Goal: Information Seeking & Learning: Check status

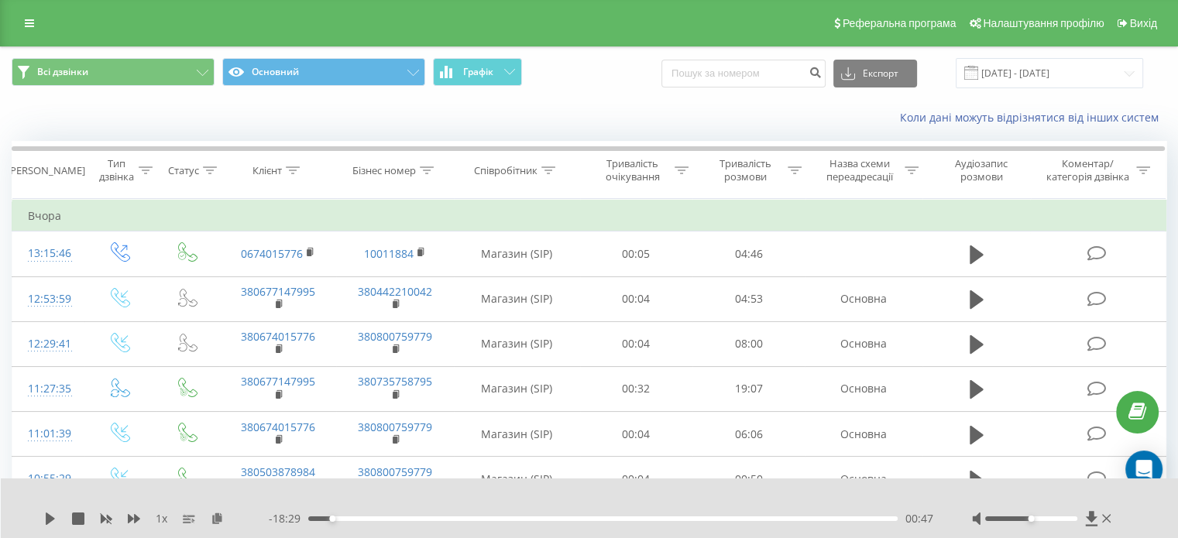
drag, startPoint x: 28, startPoint y: 16, endPoint x: 62, endPoint y: 34, distance: 38.4
click at [28, 16] on link at bounding box center [29, 23] width 28 height 22
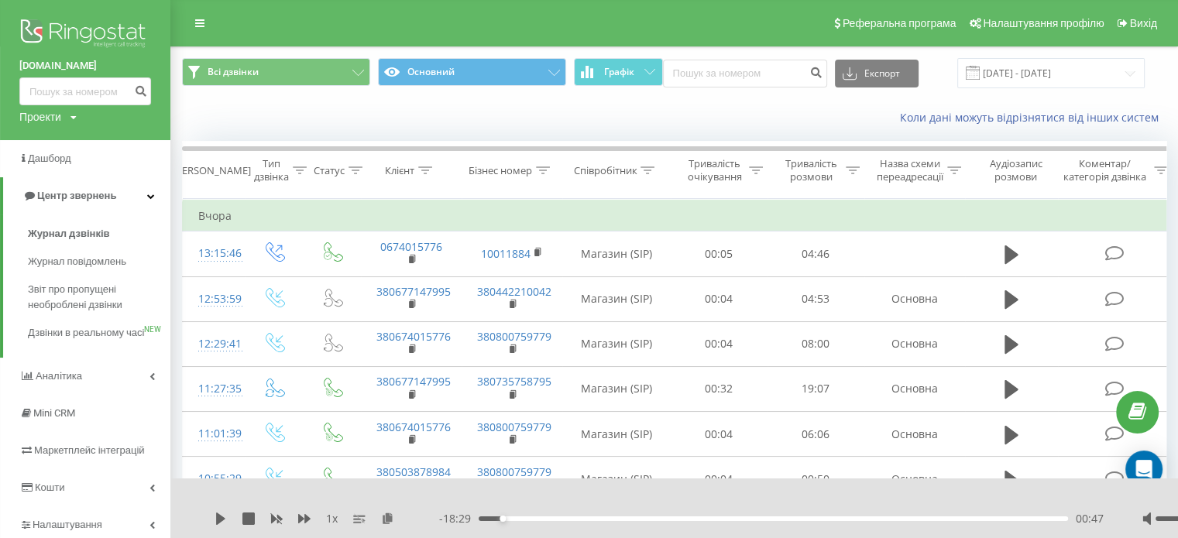
click at [90, 29] on img at bounding box center [85, 34] width 132 height 39
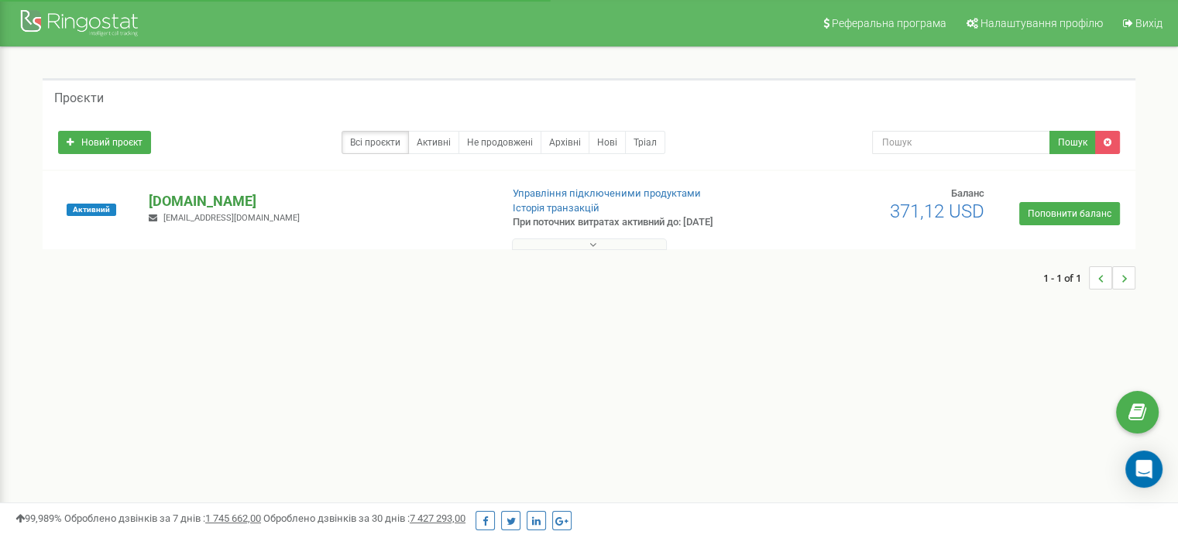
click at [164, 204] on p "[DOMAIN_NAME]" at bounding box center [318, 201] width 338 height 20
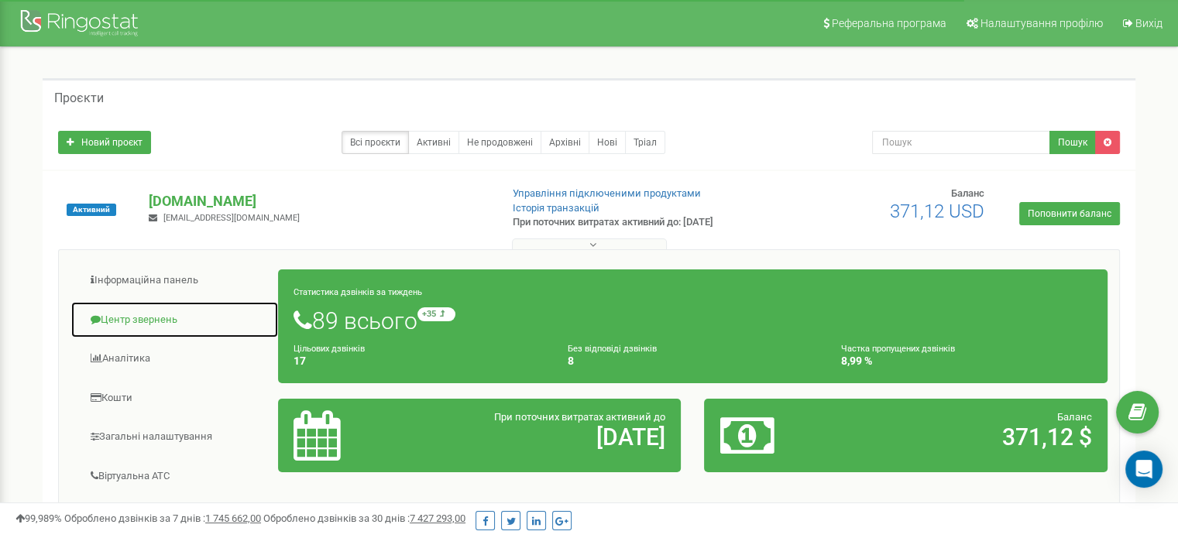
click at [146, 318] on link "Центр звернень" at bounding box center [174, 320] width 208 height 38
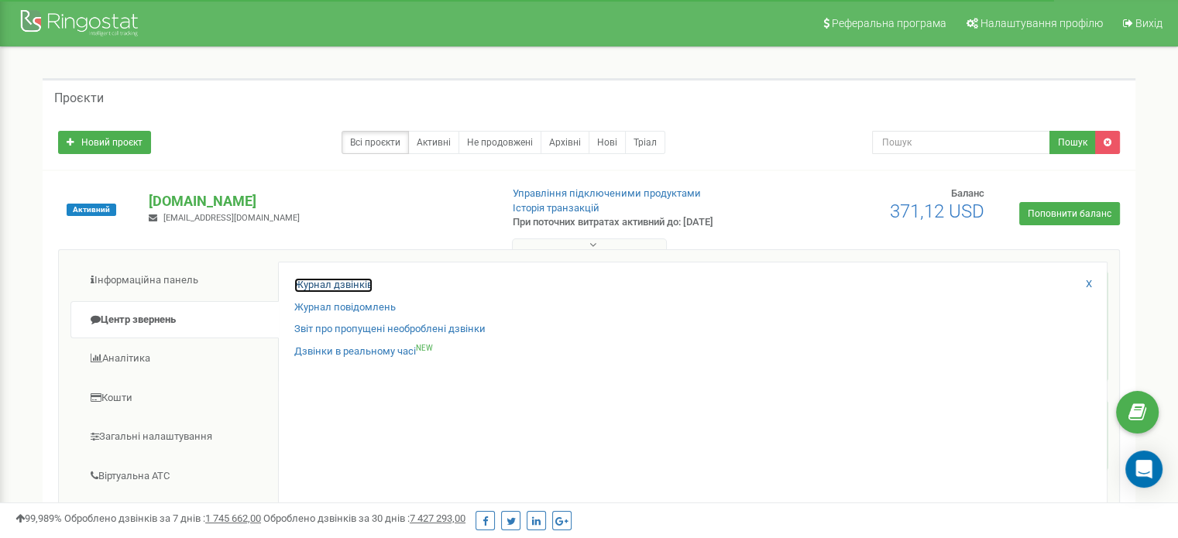
click at [326, 282] on link "Журнал дзвінків" at bounding box center [333, 285] width 78 height 15
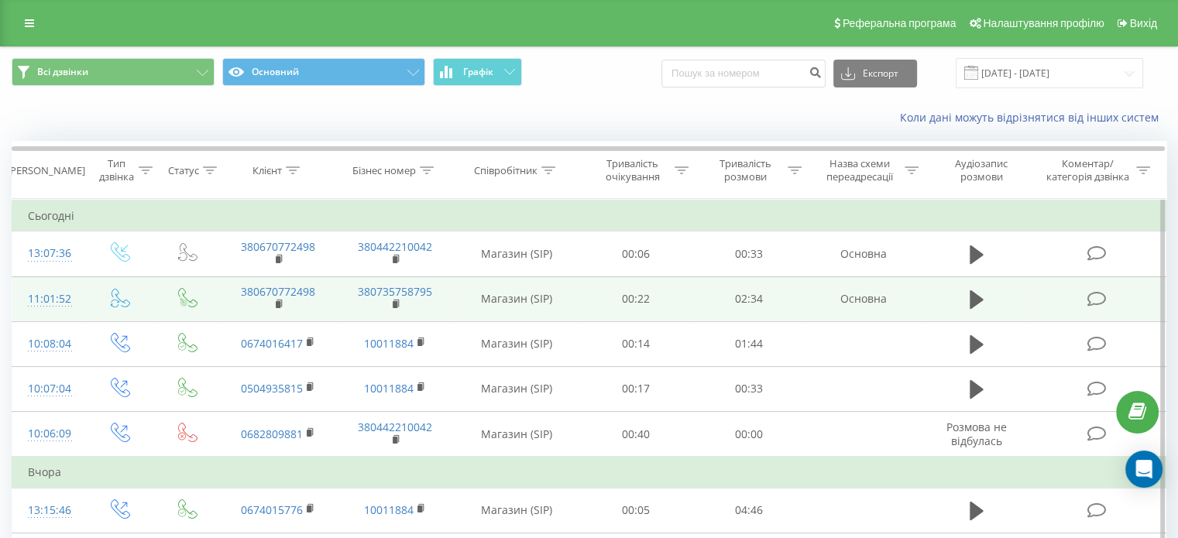
click at [59, 293] on div "11:01:52" at bounding box center [48, 299] width 41 height 30
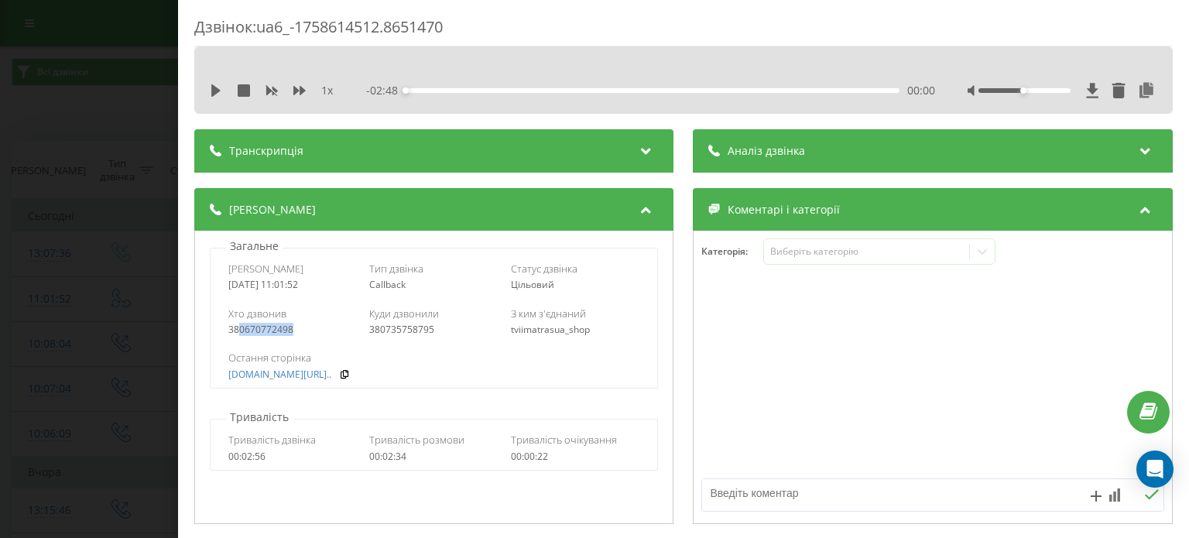
drag, startPoint x: 288, startPoint y: 331, endPoint x: 238, endPoint y: 328, distance: 49.6
click at [238, 328] on div "380670772498" at bounding box center [292, 329] width 129 height 11
